Goal: Obtain resource: Obtain resource

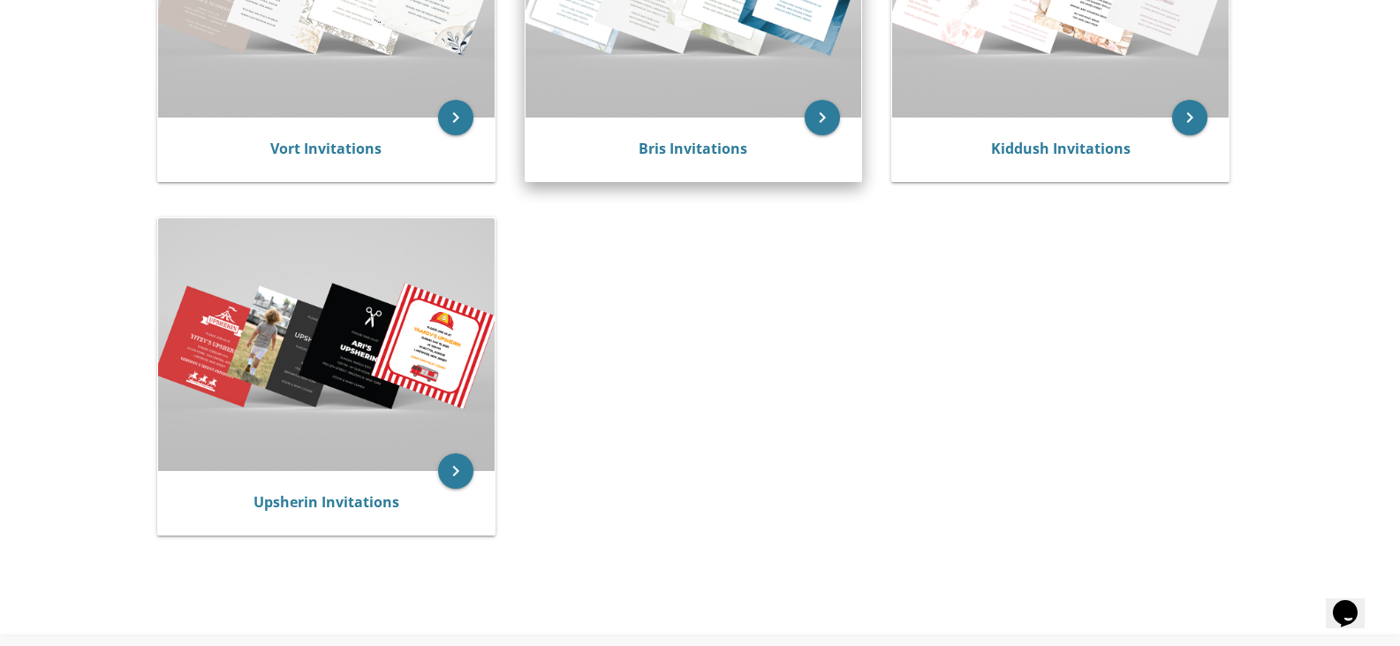
click at [679, 152] on link "Bris Invitations" at bounding box center [693, 148] width 109 height 19
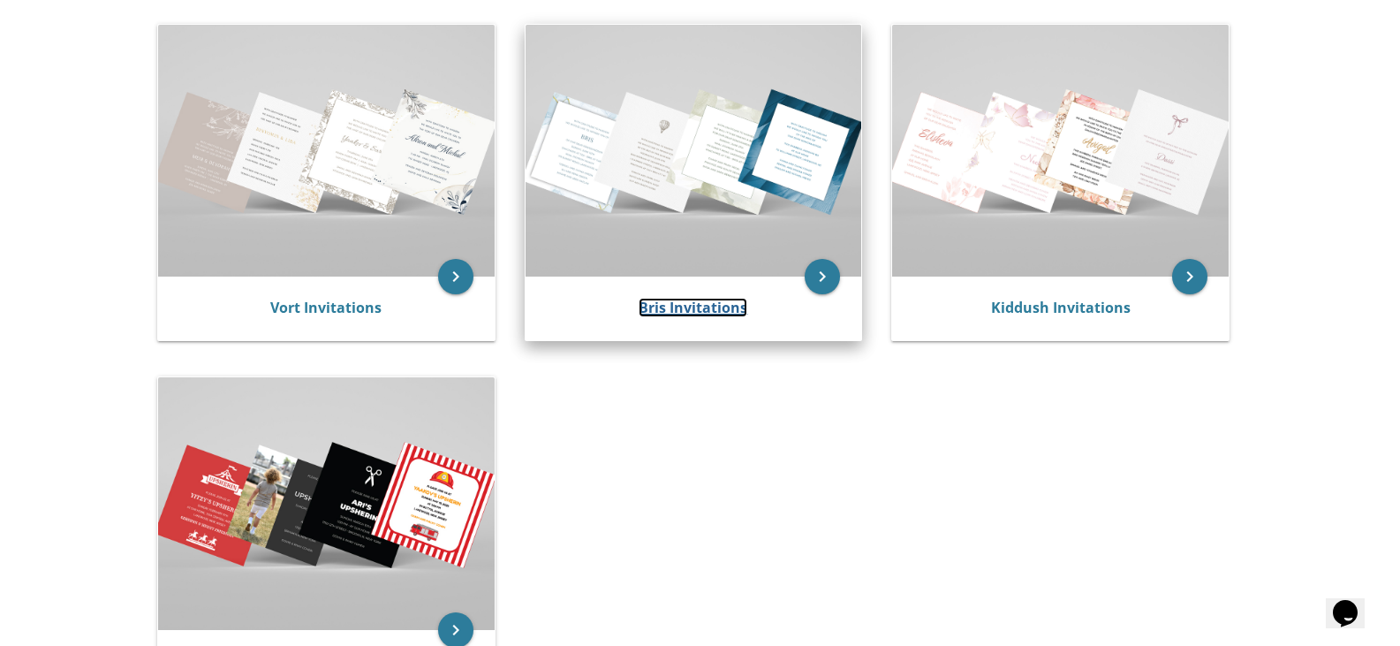
scroll to position [177, 0]
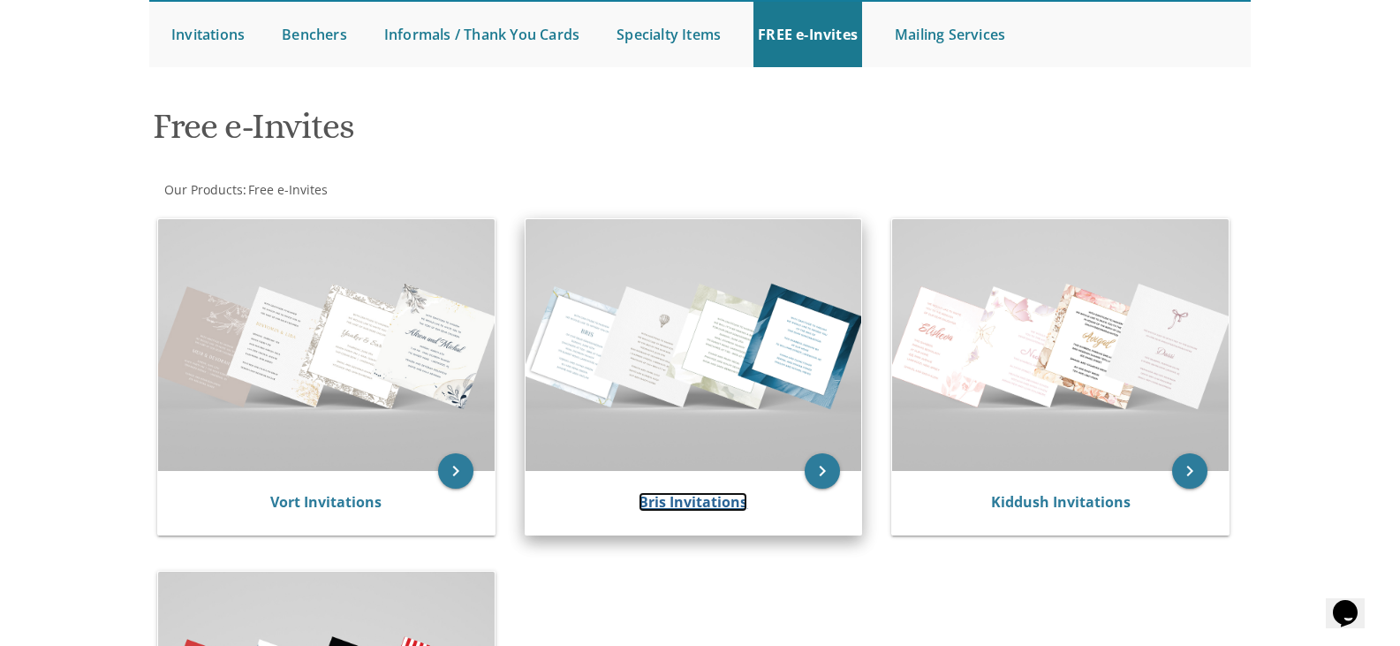
click at [696, 492] on link "Bris Invitations" at bounding box center [693, 501] width 109 height 19
click at [710, 322] on img at bounding box center [694, 345] width 337 height 252
click at [665, 339] on img at bounding box center [694, 345] width 337 height 252
click at [691, 500] on link "Bris Invitations" at bounding box center [693, 501] width 109 height 19
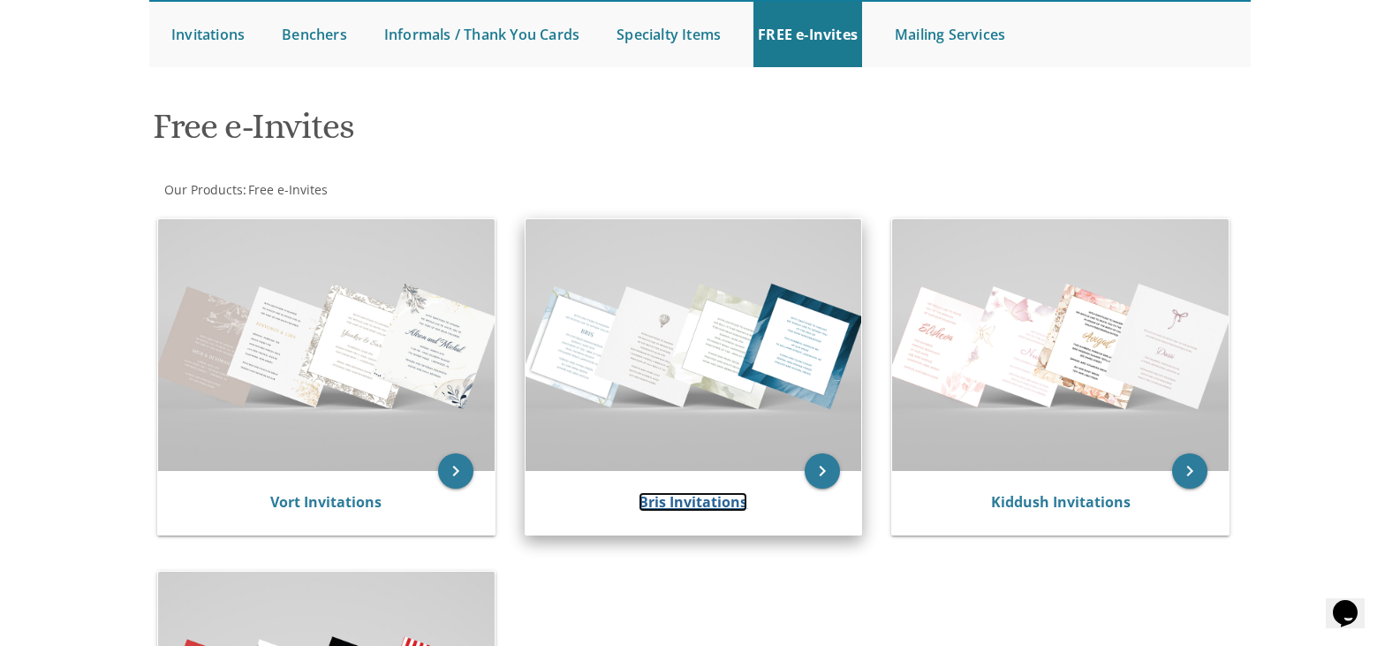
click at [691, 500] on link "Bris Invitations" at bounding box center [693, 501] width 109 height 19
click at [691, 499] on link "Bris Invitations" at bounding box center [693, 501] width 109 height 19
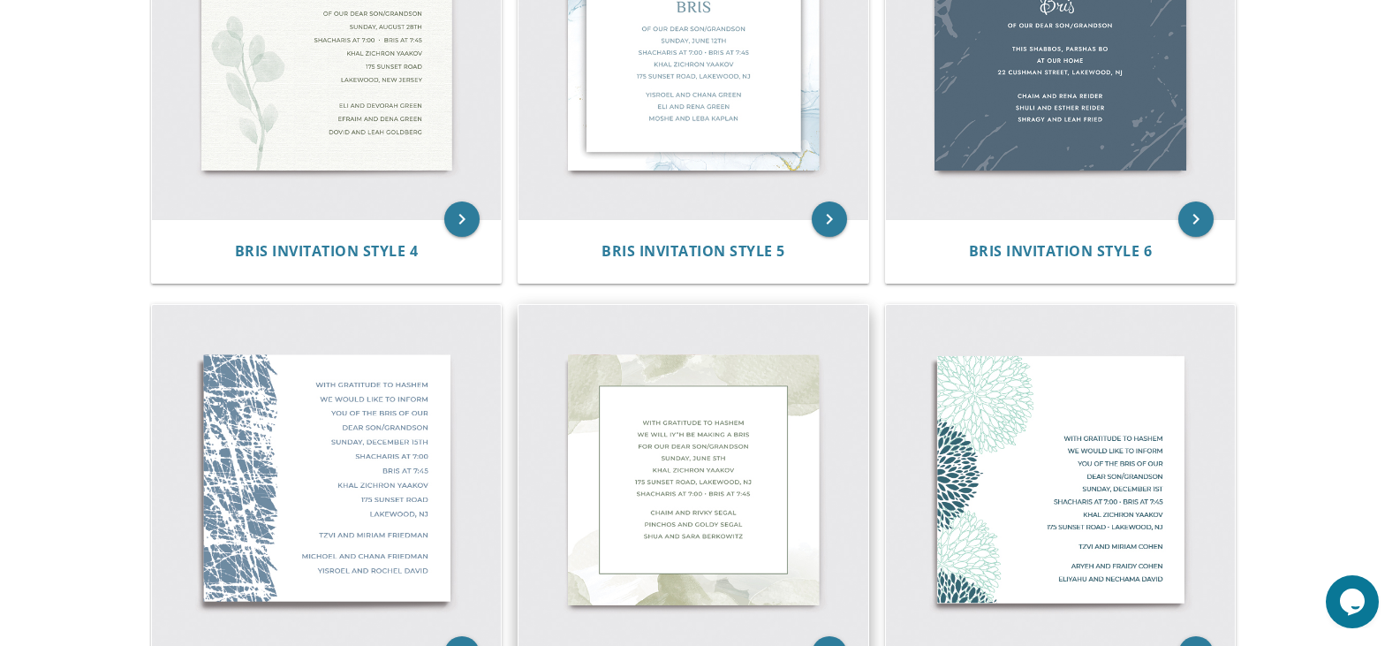
scroll to position [1060, 0]
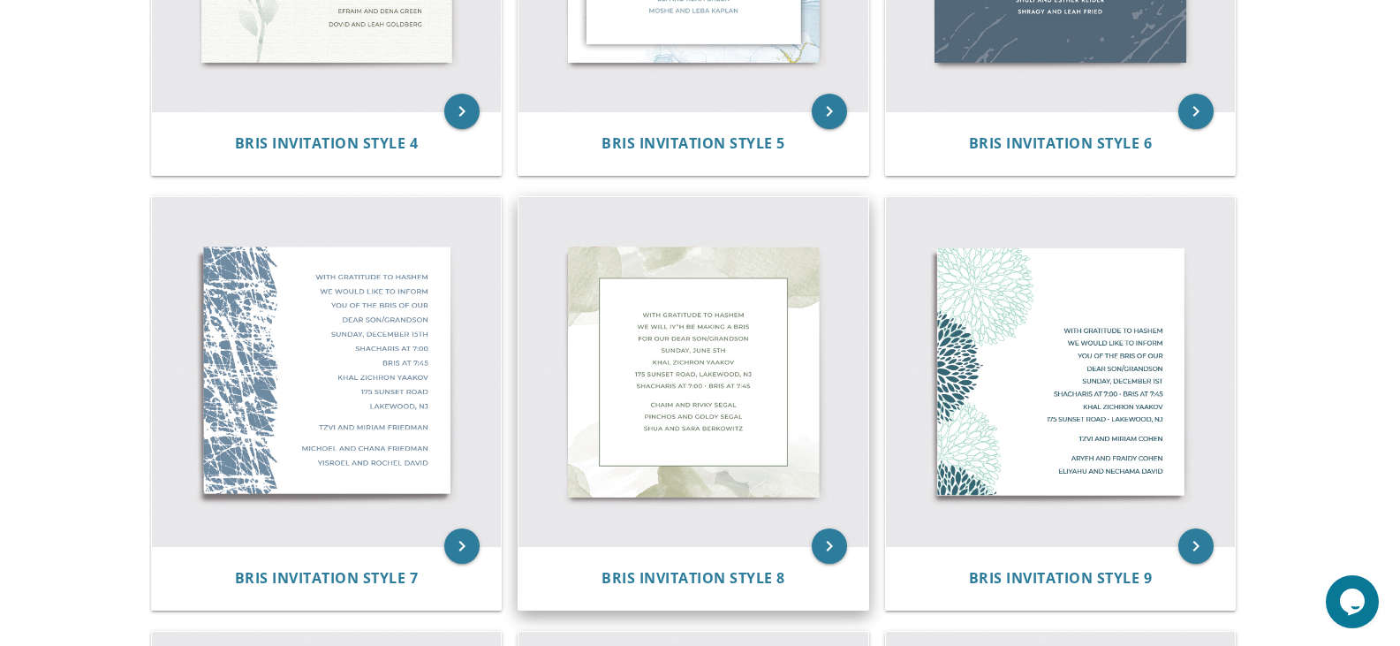
click at [721, 393] on img at bounding box center [694, 372] width 350 height 350
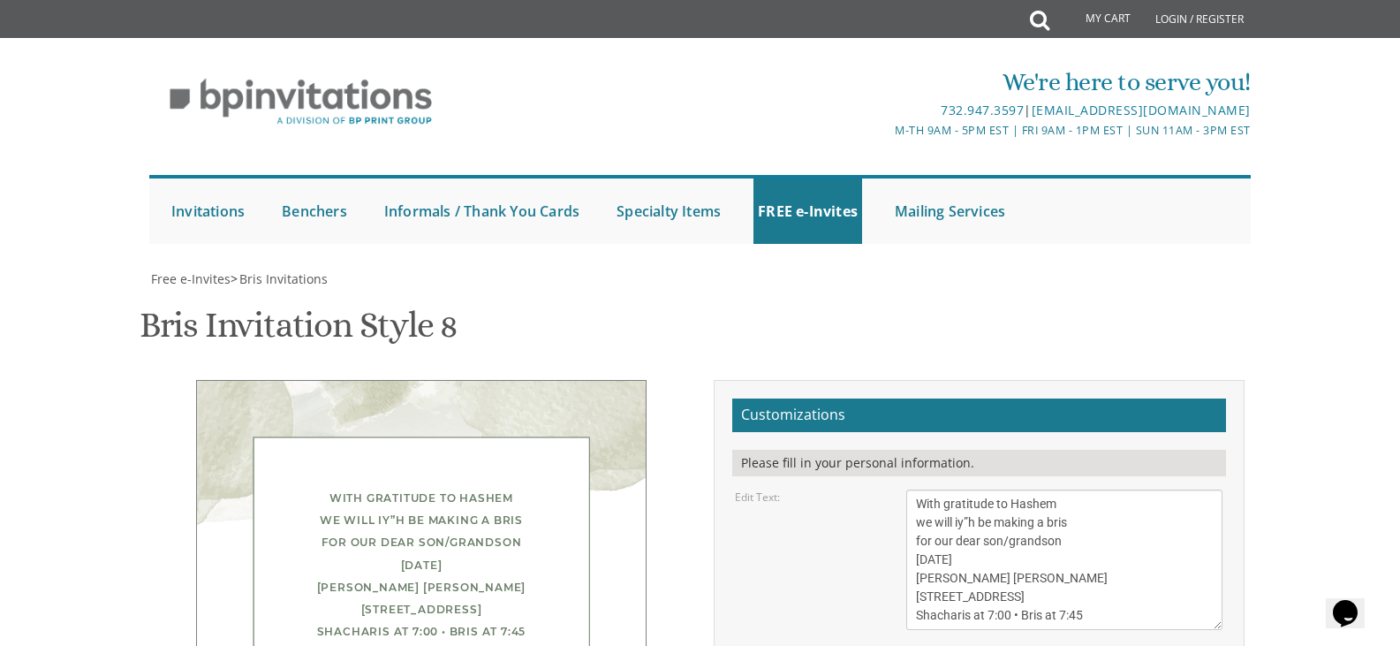
scroll to position [353, 0]
click at [978, 489] on textarea "With gratitude to Hashem we will iy”h be making a bris for our dear son/grandso…" at bounding box center [1064, 559] width 316 height 140
drag, startPoint x: 1075, startPoint y: 168, endPoint x: 1053, endPoint y: 170, distance: 22.2
click at [1053, 489] on textarea "With gratitude to Hashem we will iy”h be making a bris for our dear son/grandso…" at bounding box center [1064, 559] width 316 height 140
click at [1074, 489] on textarea "With gratitude to Hashem we will iy”h be making a bris for our dear son/grandso…" at bounding box center [1064, 559] width 316 height 140
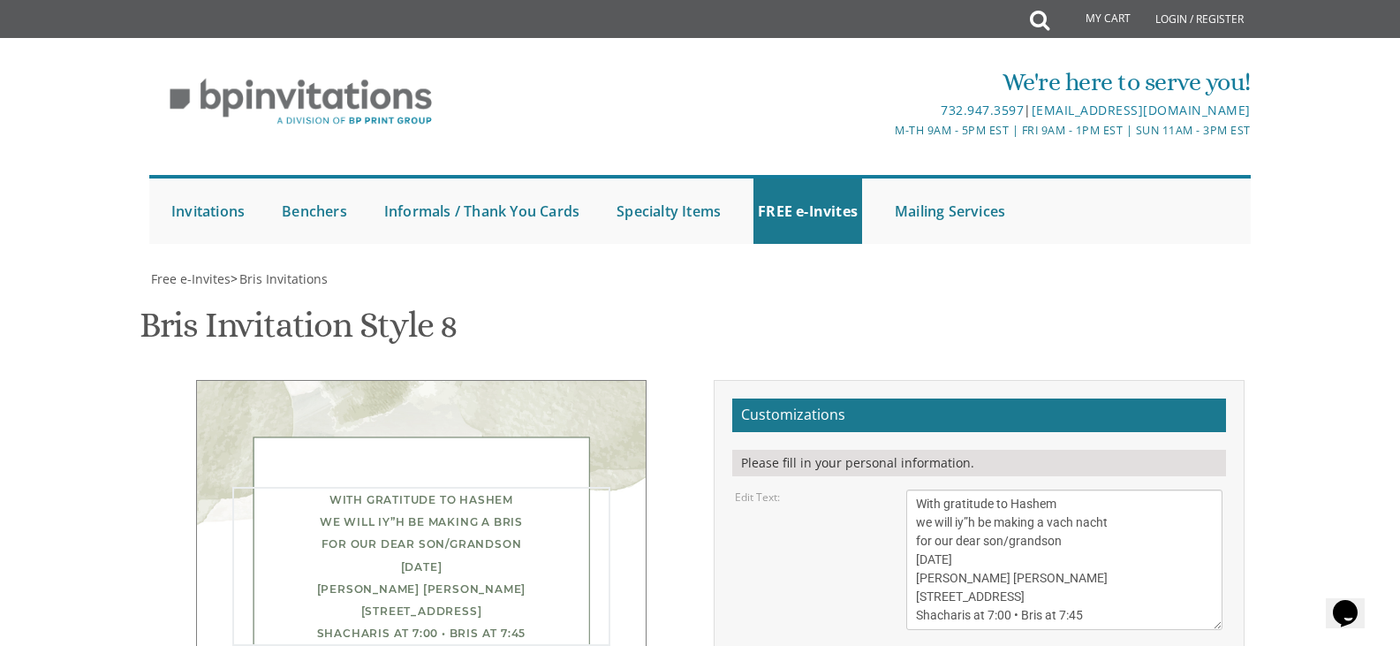
drag, startPoint x: 1007, startPoint y: 187, endPoint x: 987, endPoint y: 191, distance: 20.6
click at [987, 489] on textarea "With gratitude to Hashem we will iy”h be making a bris for our dear son/grandso…" at bounding box center [1064, 559] width 316 height 140
drag, startPoint x: 1013, startPoint y: 202, endPoint x: 914, endPoint y: 206, distance: 99.0
click at [914, 489] on textarea "With gratitude to Hashem we will iy”h be making a bris for our dear son/grandso…" at bounding box center [1064, 559] width 316 height 140
click at [918, 489] on textarea "With gratitude to Hashem we will iy”h be making a bris for our dear son/grandso…" at bounding box center [1064, 559] width 316 height 140
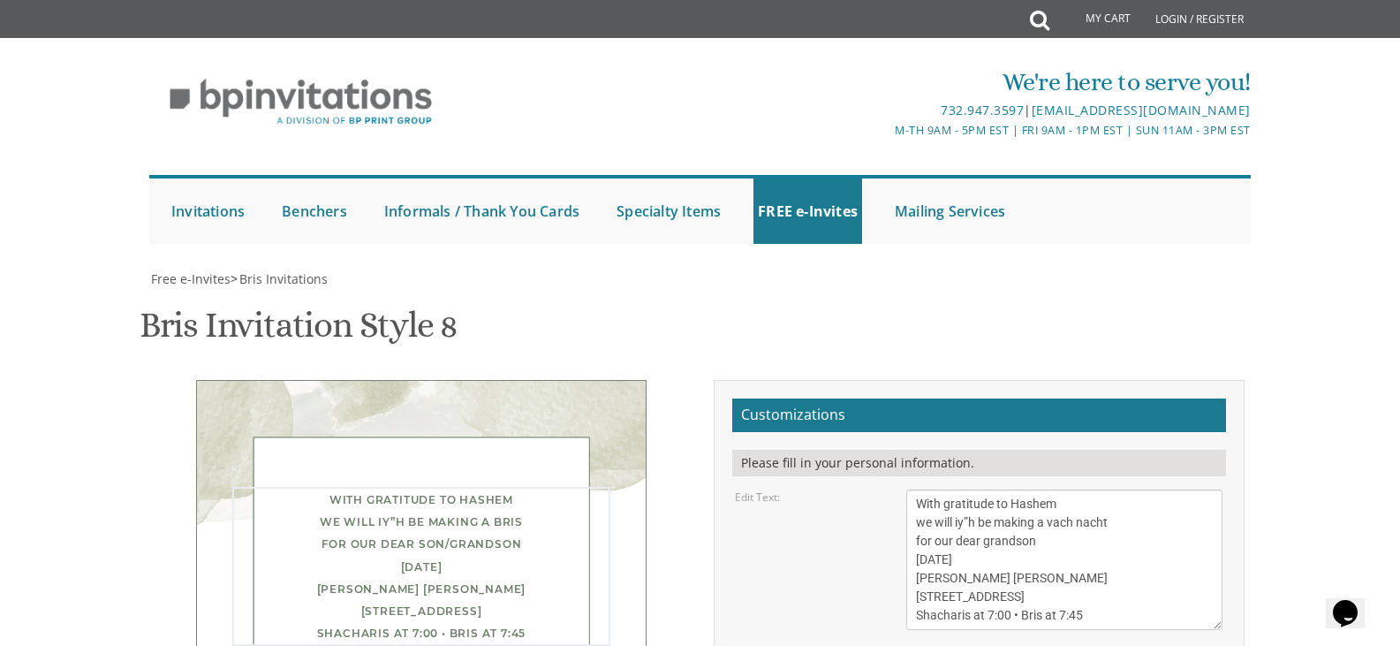
drag, startPoint x: 1030, startPoint y: 222, endPoint x: 907, endPoint y: 231, distance: 123.1
click at [907, 489] on textarea "With gratitude to Hashem we will iy”h be making a bris for our dear son/grandso…" at bounding box center [1064, 559] width 316 height 140
drag, startPoint x: 1093, startPoint y: 239, endPoint x: 1075, endPoint y: 243, distance: 18.2
click at [1075, 489] on textarea "With gratitude to Hashem we will iy”h be making a bris for our dear son/grandso…" at bounding box center [1064, 559] width 316 height 140
click at [950, 489] on textarea "With gratitude to Hashem we will iy”h be making a bris for our dear son/grandso…" at bounding box center [1064, 559] width 316 height 140
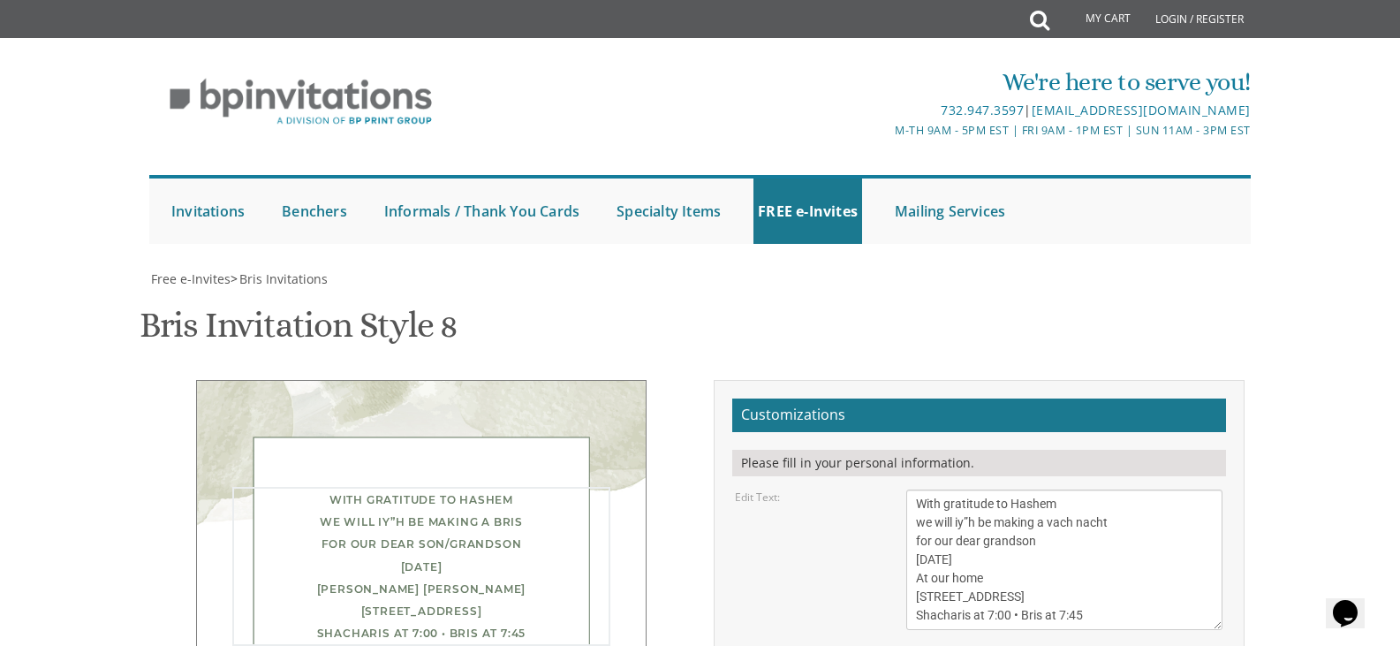
click at [1004, 489] on textarea "With gratitude to Hashem we will iy”h be making a bris for our dear son/grandso…" at bounding box center [1064, 559] width 316 height 140
drag, startPoint x: 1007, startPoint y: 239, endPoint x: 912, endPoint y: 251, distance: 96.2
click at [912, 489] on textarea "With gratitude to Hashem we will iy”h be making a bris for our dear son/grandso…" at bounding box center [1064, 559] width 316 height 140
drag, startPoint x: 1078, startPoint y: 257, endPoint x: 915, endPoint y: 263, distance: 162.7
click at [915, 489] on textarea "With gratitude to Hashem we will iy”h be making a bris for our dear son/grandso…" at bounding box center [1064, 559] width 316 height 140
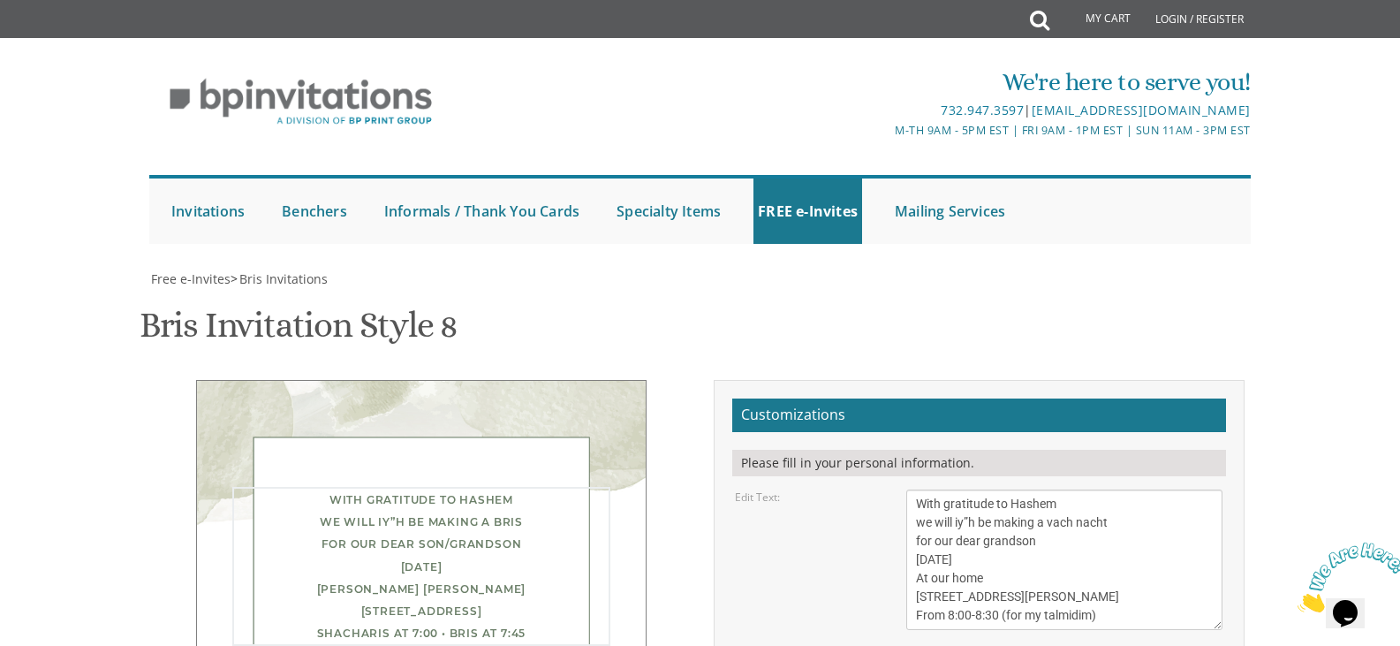
type textarea "With gratitude to Hashem we will iy”h be making a vach nacht for our dear grand…"
drag, startPoint x: 1072, startPoint y: 347, endPoint x: 907, endPoint y: 305, distance: 169.7
type textarea "R"
type textarea "ר"
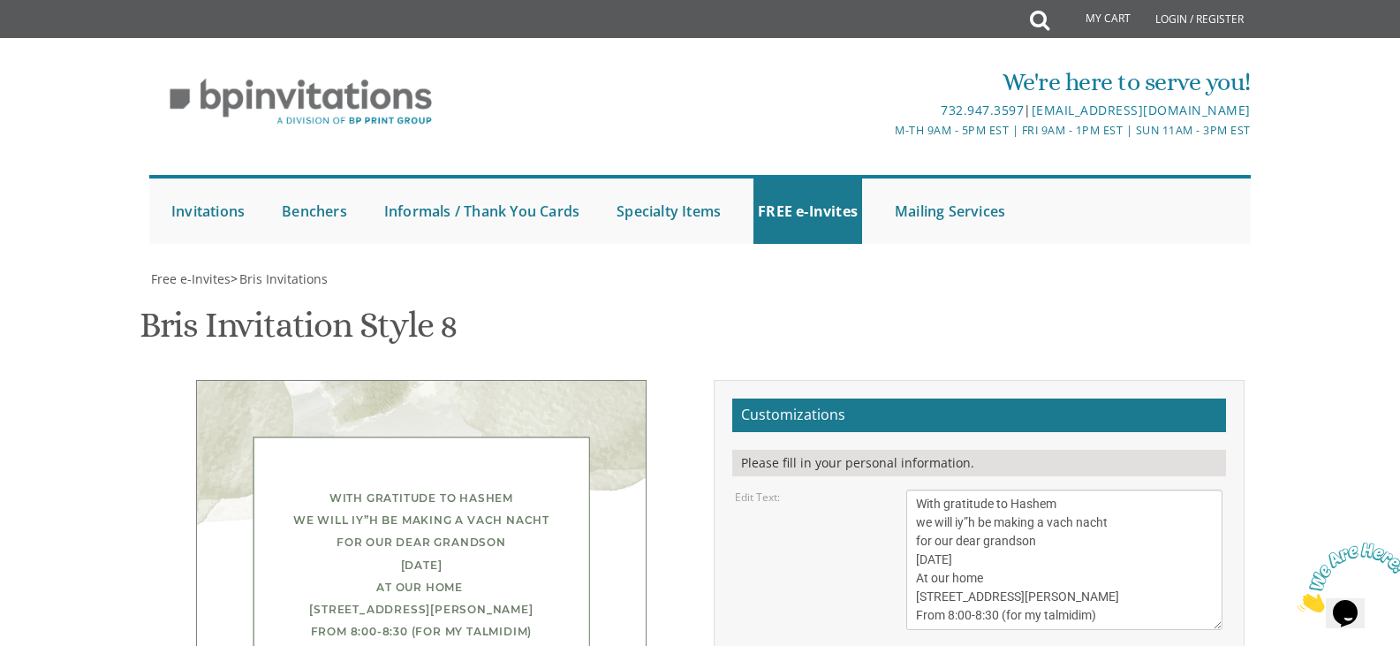
type textarea "R"
type textarea "r"
click at [685, 479] on div "With gratitude to Hashem we will iy”h be making a vach nacht for our dear grand…" at bounding box center [700, 640] width 1115 height 521
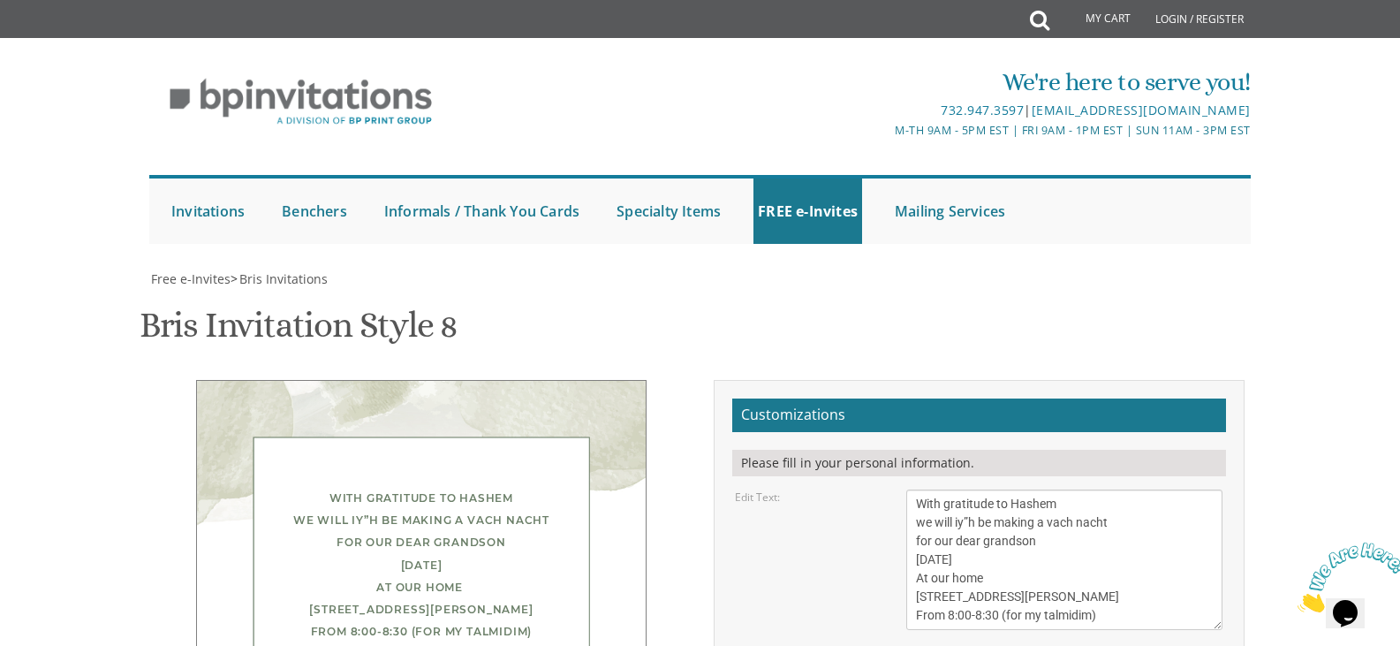
type textarea "[PERSON_NAME]"
click at [917, 489] on textarea "With gratitude to Hashem we will iy”h be making a bris for our dear son/grandso…" at bounding box center [1064, 559] width 316 height 140
click at [540, 487] on div "With gratitude to Hashem we will iy”h be making a vach nacht for our dear grand…" at bounding box center [421, 566] width 378 height 159
click at [540, 487] on div "With gratitude to Hashem we will iy”h be making a vach nacht for our dear grand…" at bounding box center [421, 564] width 378 height 155
click at [537, 487] on div "With gratitude to Hashem we will iy”h be making a vach nacht for our dear grand…" at bounding box center [421, 564] width 378 height 155
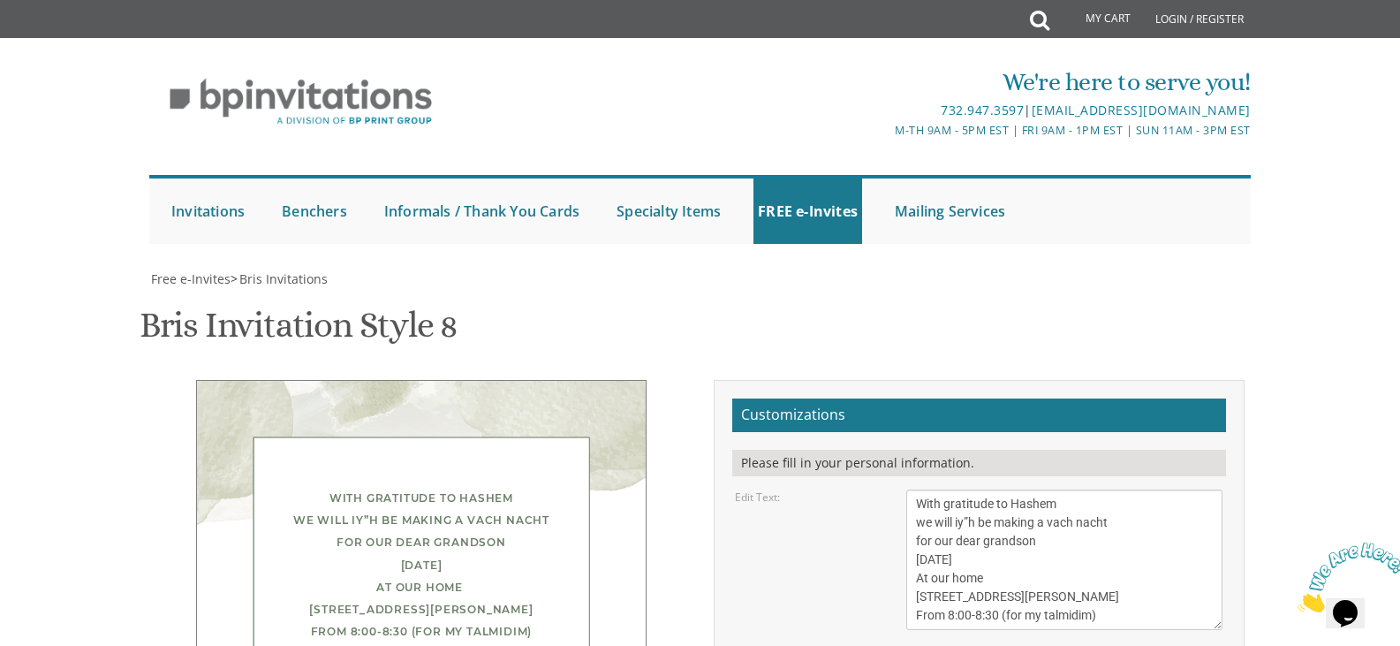
click at [910, 489] on textarea "With gratitude to Hashem we will iy”h be making a bris for our dear son/grandso…" at bounding box center [1064, 559] width 316 height 140
type textarea "With gratitude to Hashem we will iy”h be making a vach nacht for our dear grand…"
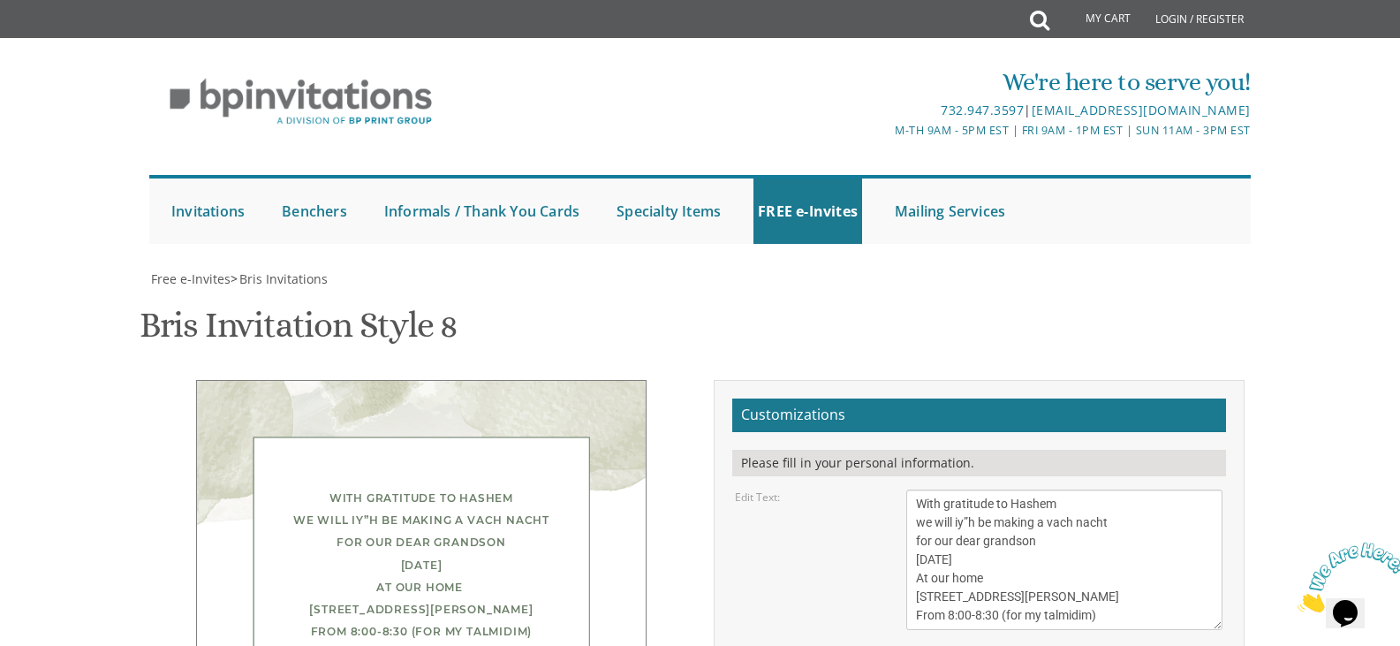
type input "[EMAIL_ADDRESS][DOMAIN_NAME]"
